Goal: Information Seeking & Learning: Understand process/instructions

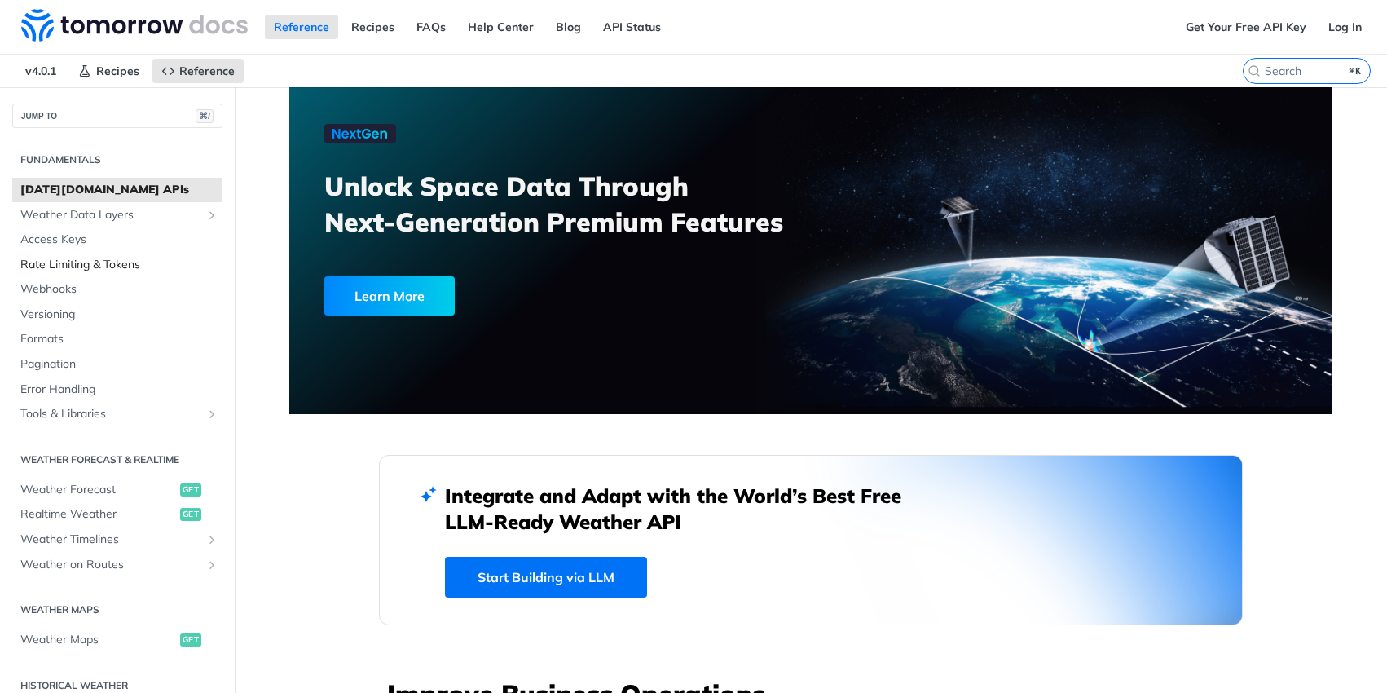
click at [112, 270] on span "Rate Limiting & Tokens" at bounding box center [119, 265] width 198 height 16
click at [121, 499] on link "Weather Forecast get" at bounding box center [117, 489] width 210 height 24
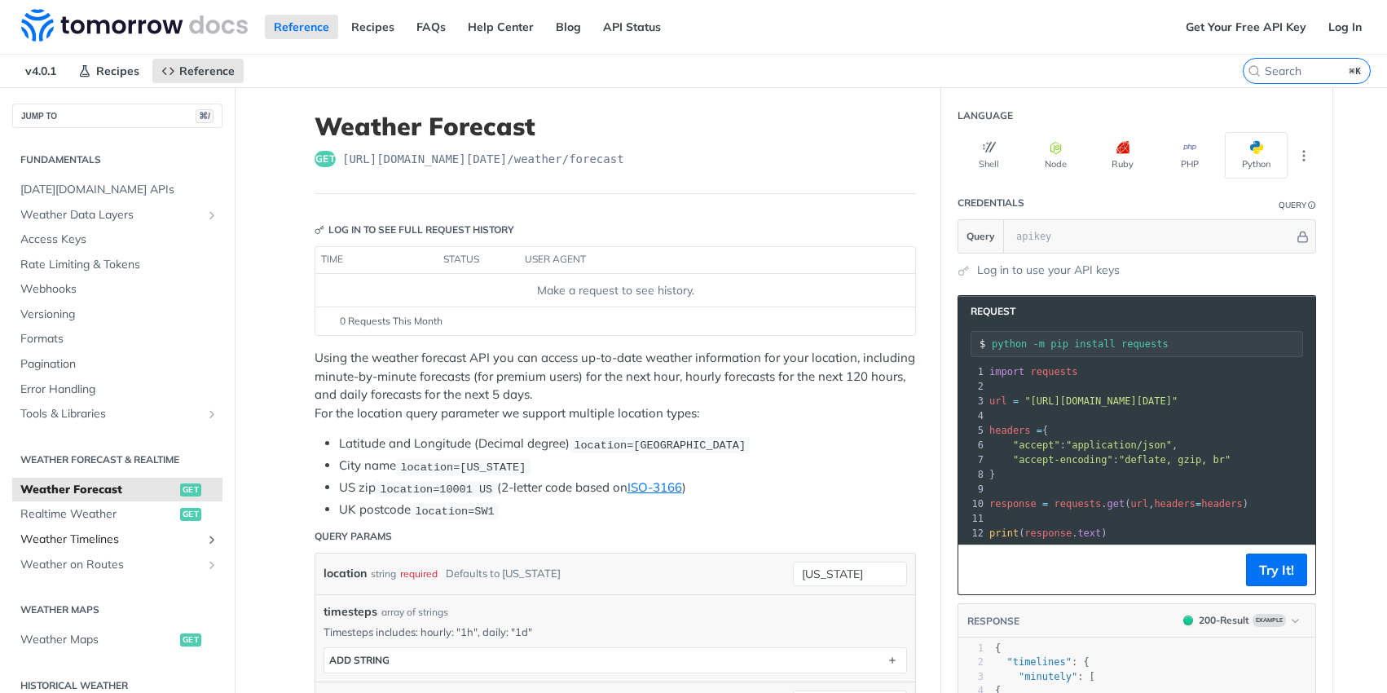
click at [121, 550] on link "Weather Timelines" at bounding box center [117, 539] width 210 height 24
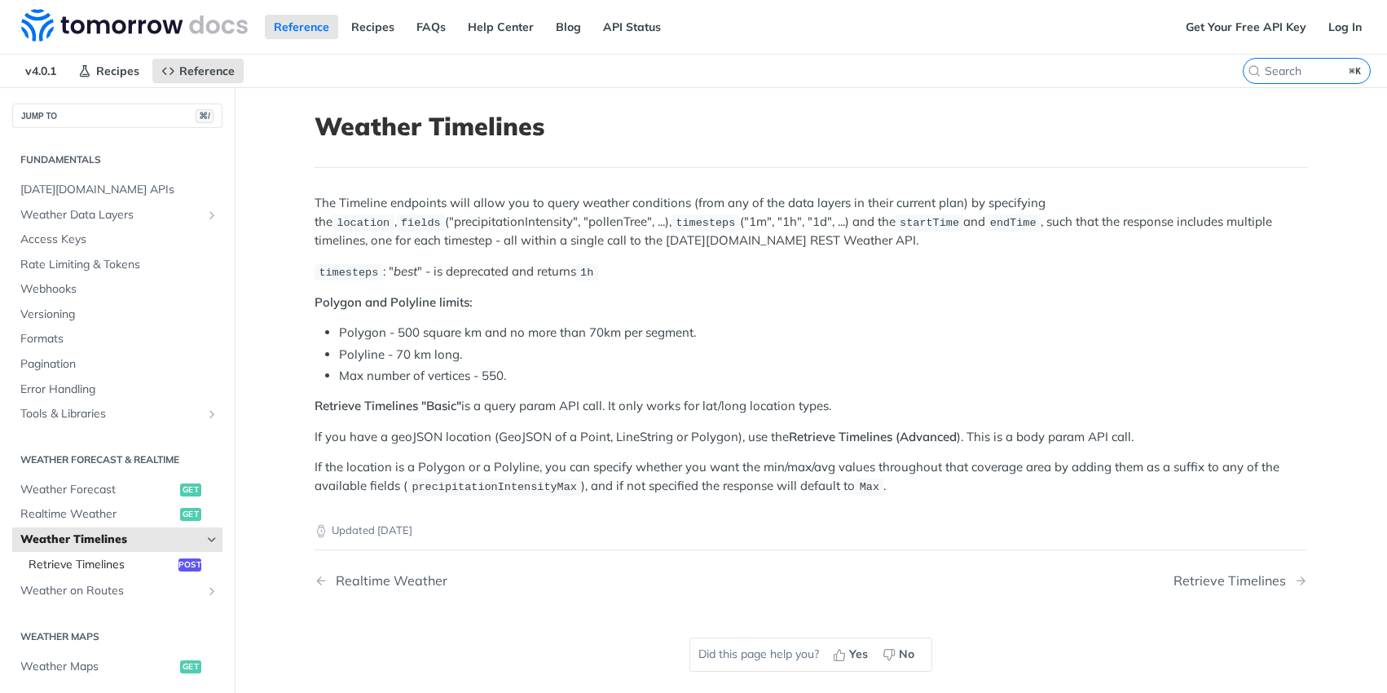
click at [103, 554] on link "Retrieve Timelines post" at bounding box center [121, 564] width 202 height 24
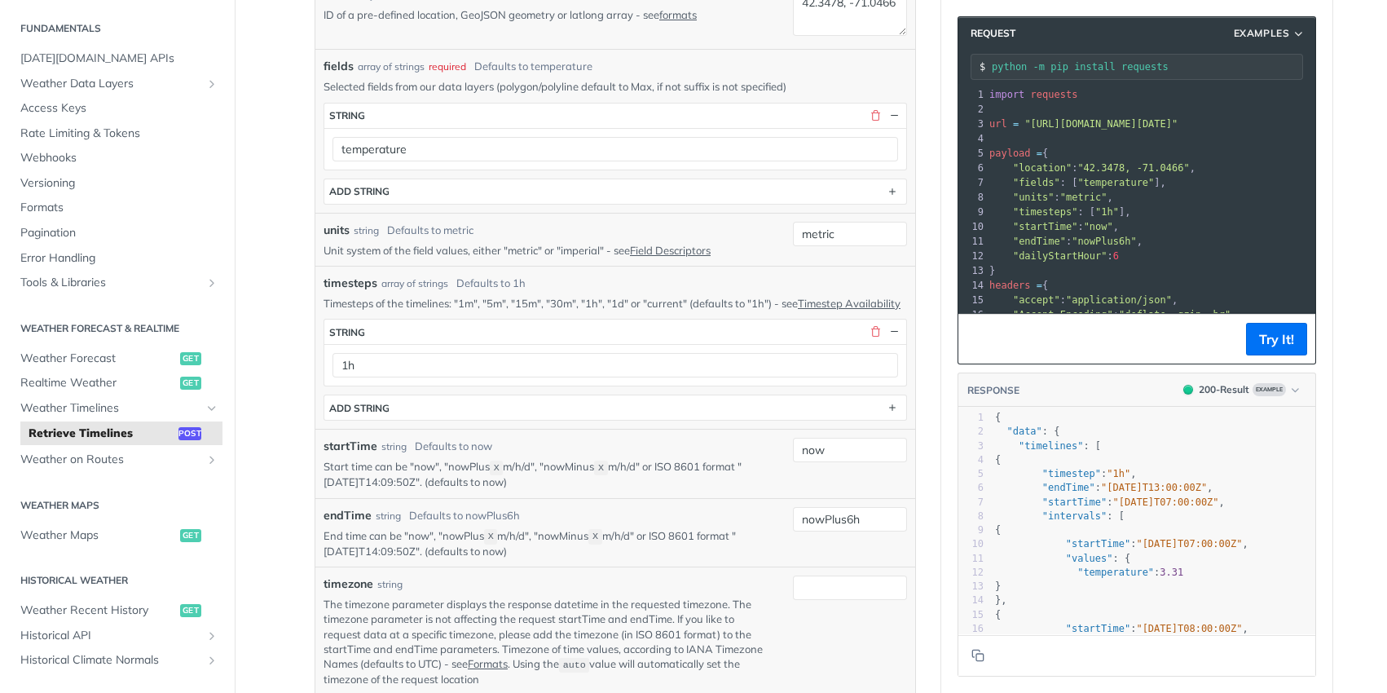
scroll to position [416, 0]
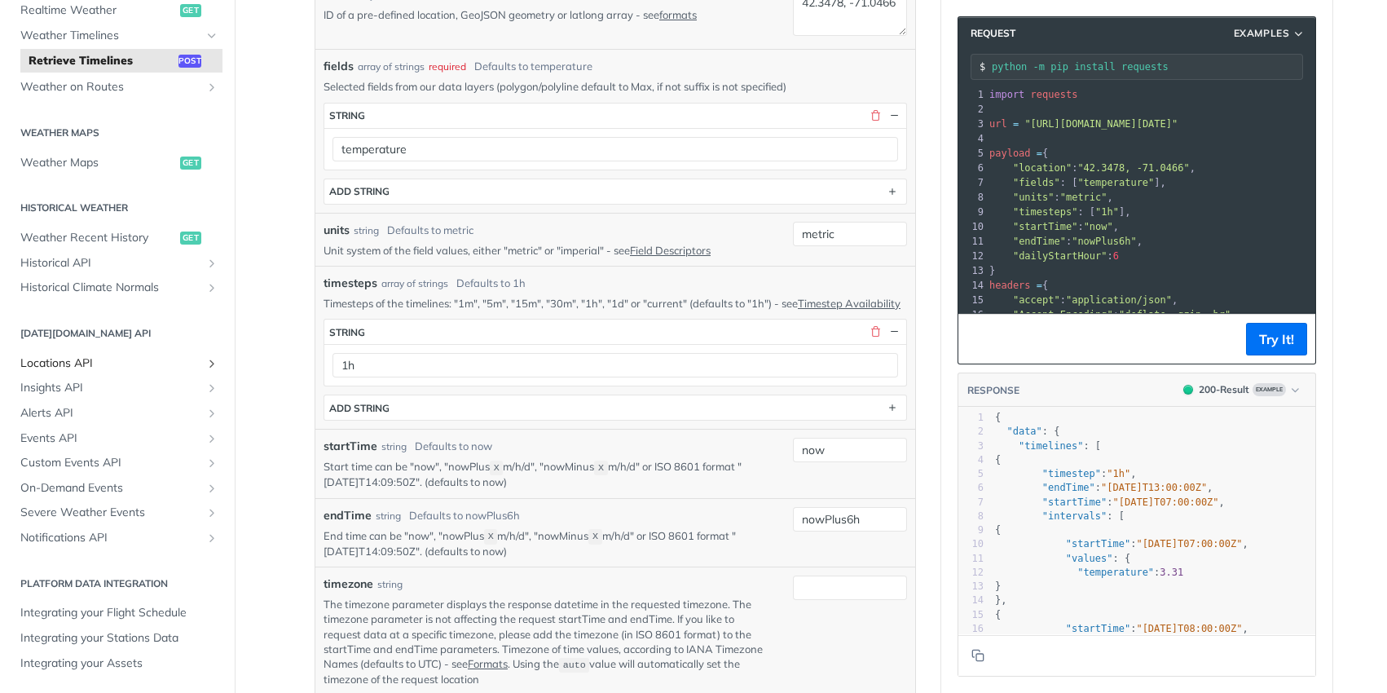
click at [71, 357] on span "Locations API" at bounding box center [110, 363] width 181 height 16
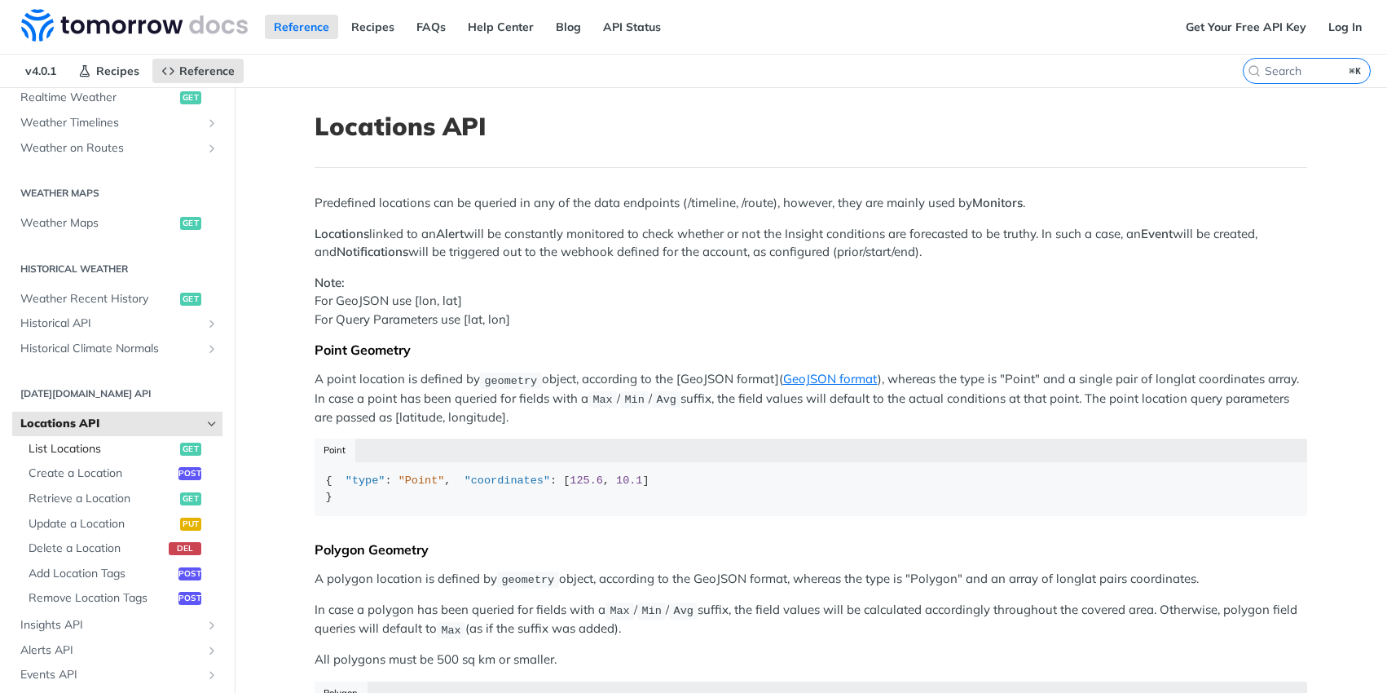
click at [44, 444] on span "List Locations" at bounding box center [102, 449] width 147 height 16
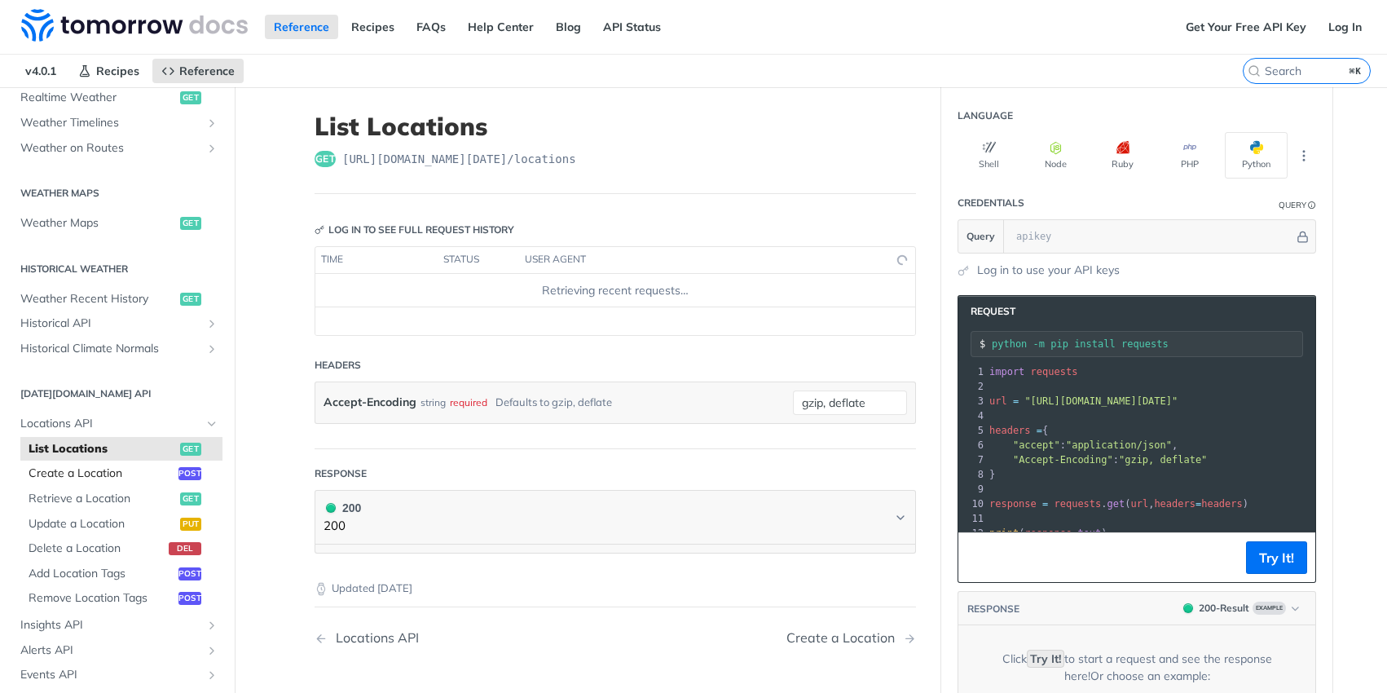
click at [45, 470] on span "Create a Location" at bounding box center [102, 473] width 146 height 16
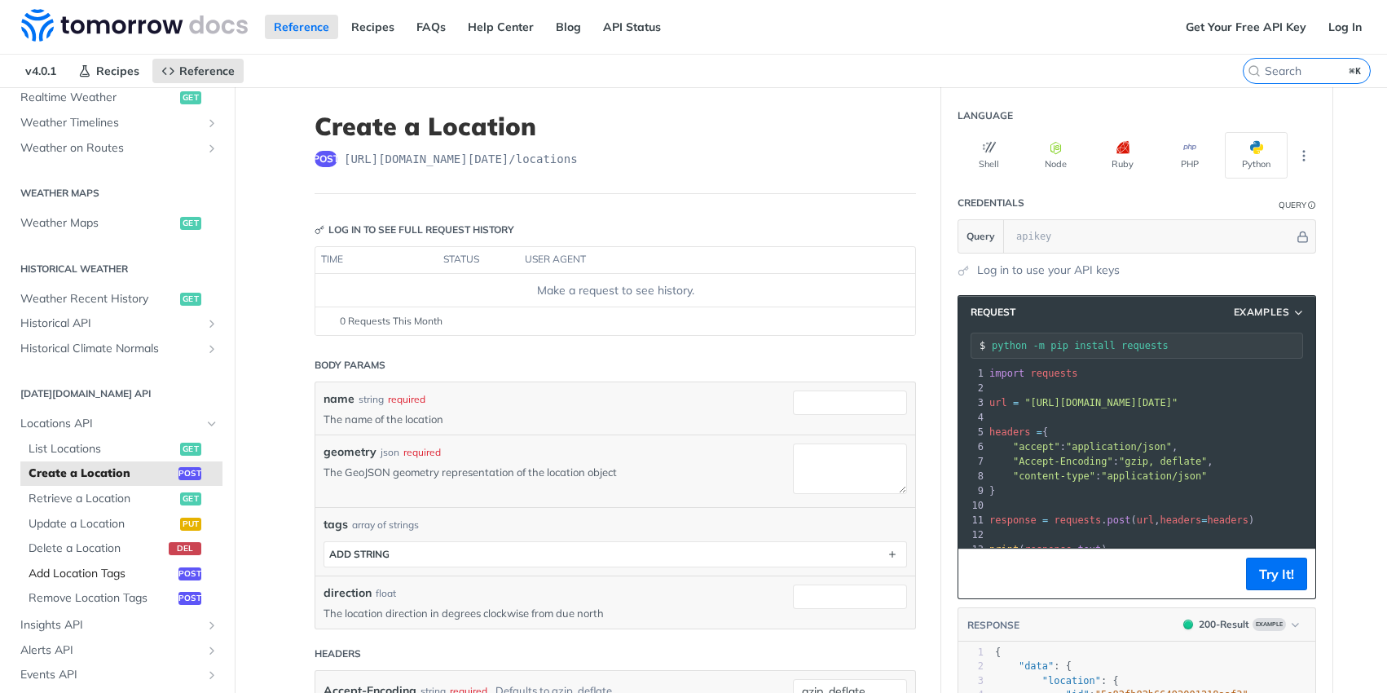
click at [61, 574] on span "Add Location Tags" at bounding box center [102, 573] width 146 height 16
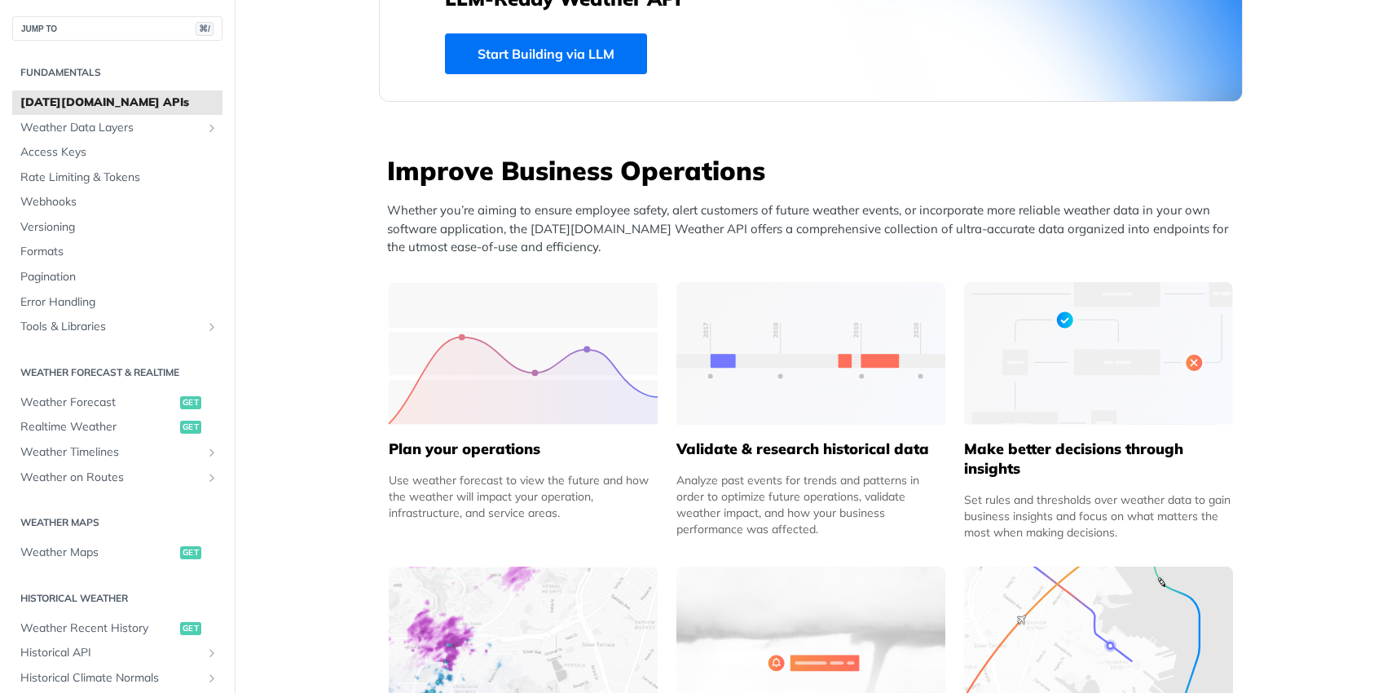
scroll to position [688, 0]
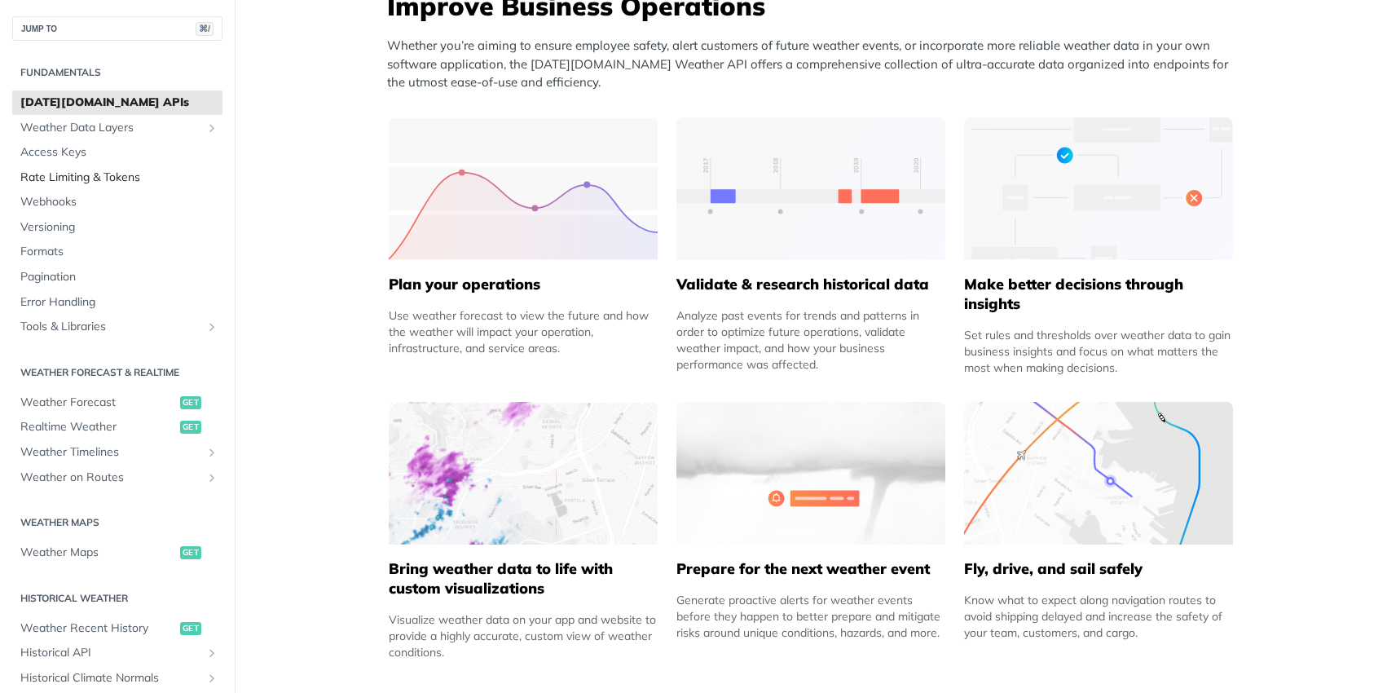
click at [96, 176] on span "Rate Limiting & Tokens" at bounding box center [119, 177] width 198 height 16
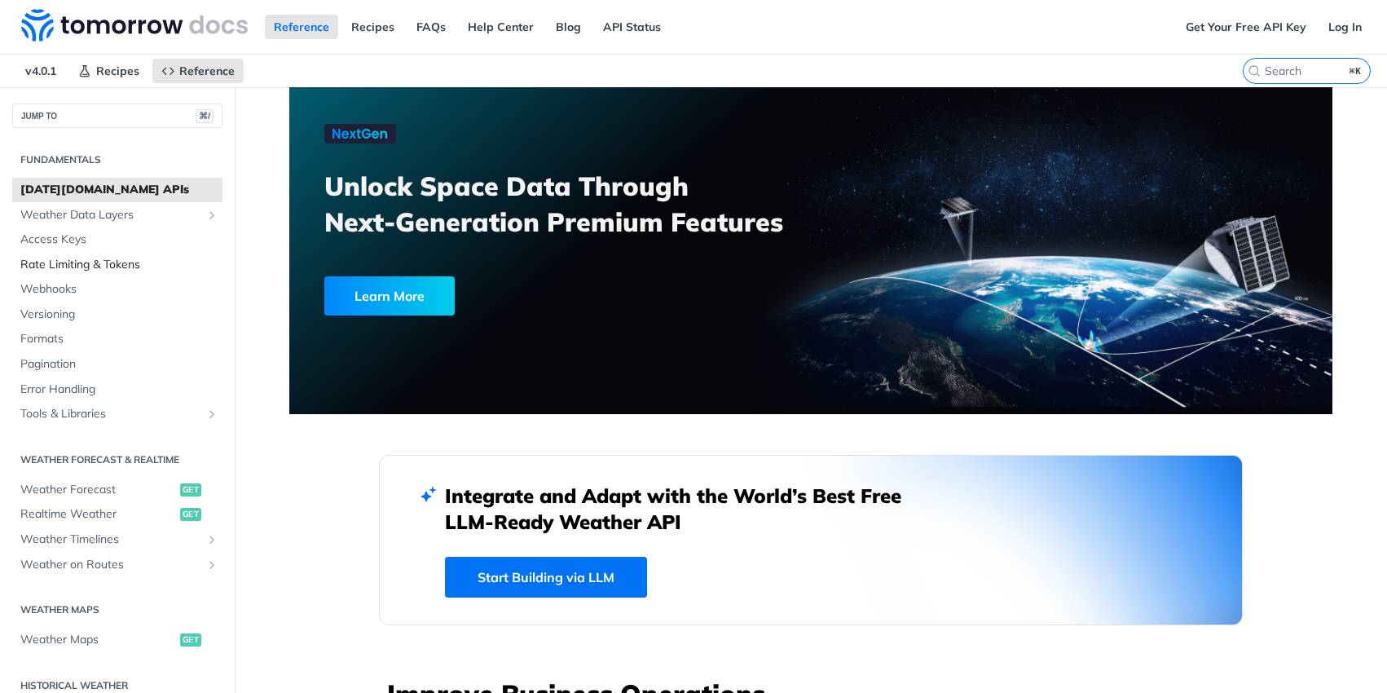
click at [77, 261] on span "Rate Limiting & Tokens" at bounding box center [119, 265] width 198 height 16
